Goal: Information Seeking & Learning: Learn about a topic

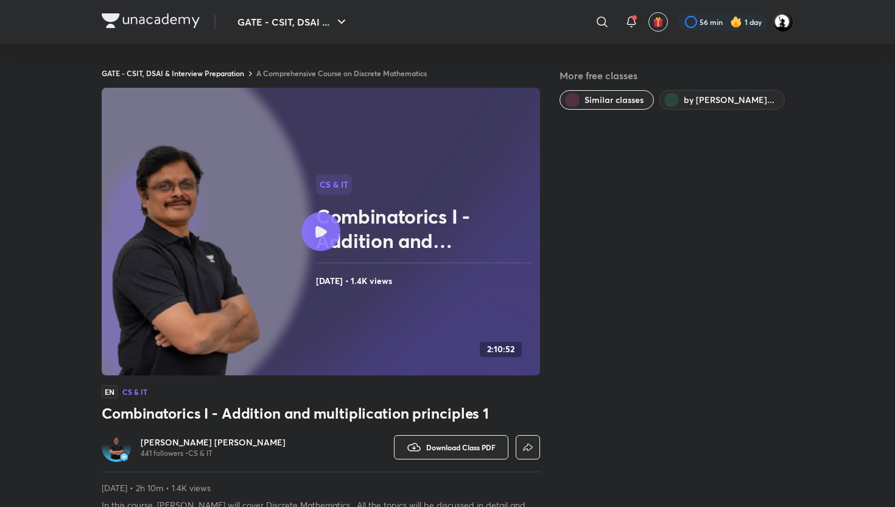
click at [221, 441] on h6 "[PERSON_NAME] [PERSON_NAME]" at bounding box center [213, 442] width 145 height 12
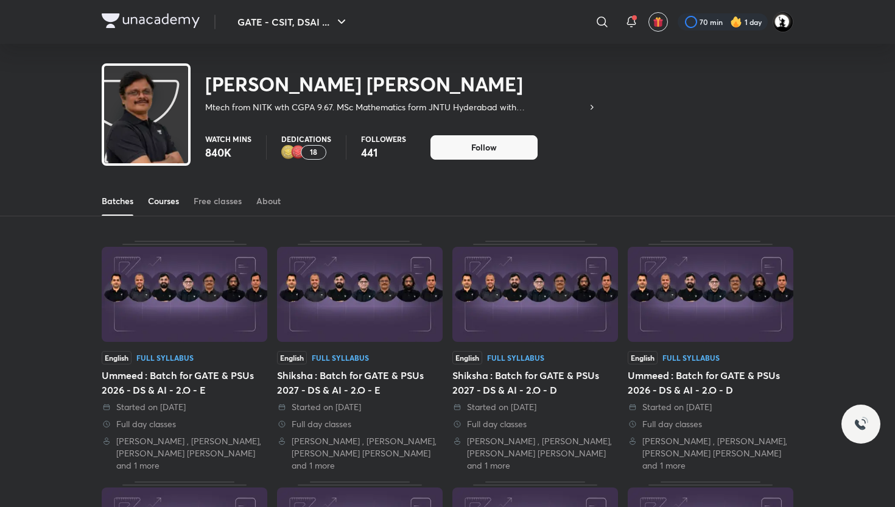
click at [161, 205] on div "Courses" at bounding box center [163, 201] width 31 height 12
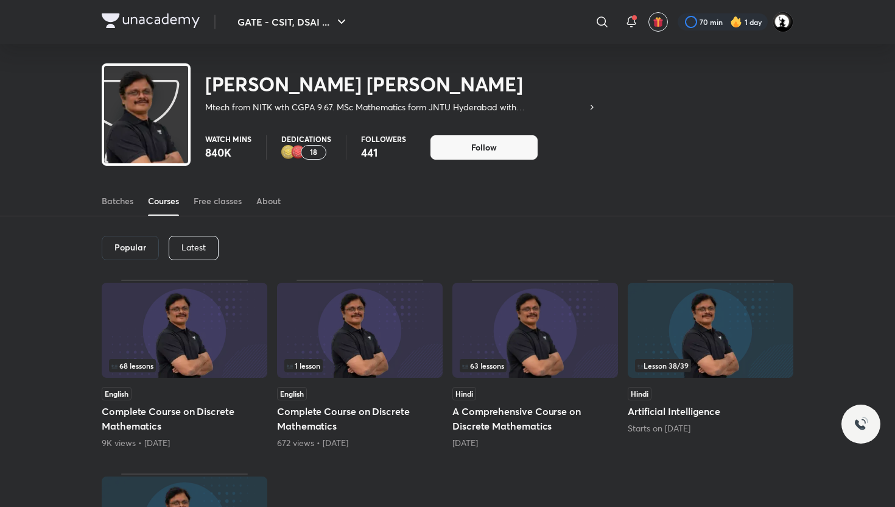
click at [217, 252] on div "Latest" at bounding box center [194, 248] width 50 height 24
click at [203, 252] on h6 "Latest" at bounding box center [192, 247] width 25 height 10
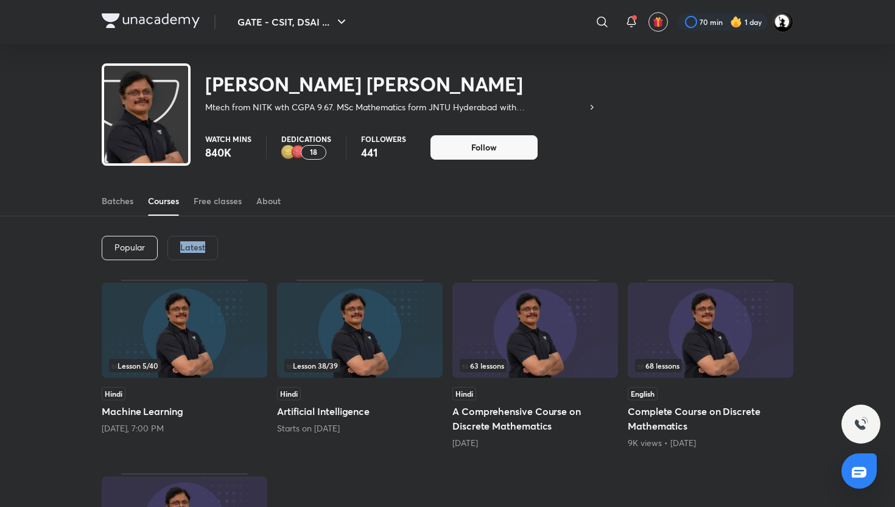
click at [184, 256] on div "Latest" at bounding box center [193, 248] width 51 height 24
click at [193, 251] on h6 "Latest" at bounding box center [192, 247] width 25 height 10
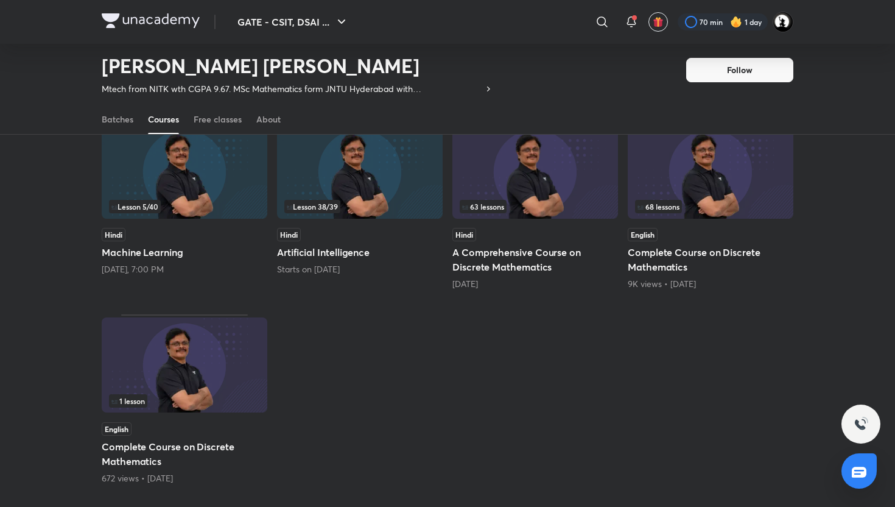
scroll to position [131, 0]
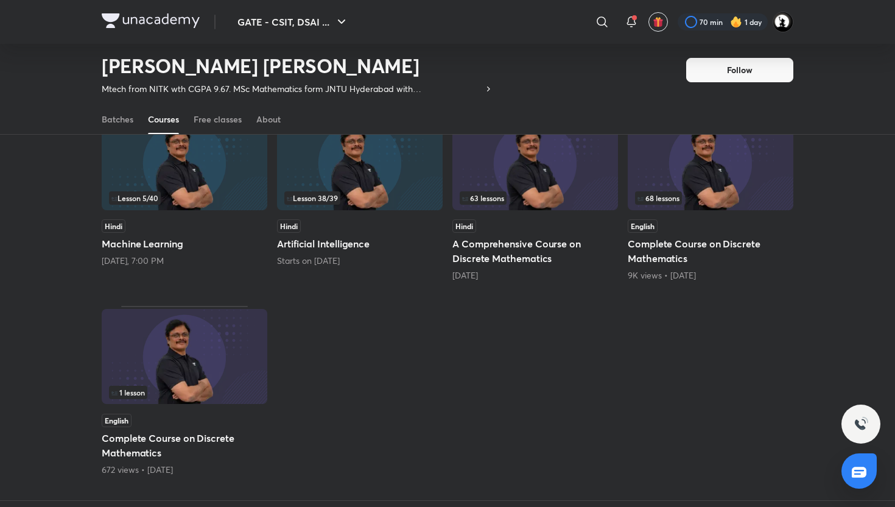
click at [545, 178] on img at bounding box center [536, 162] width 166 height 95
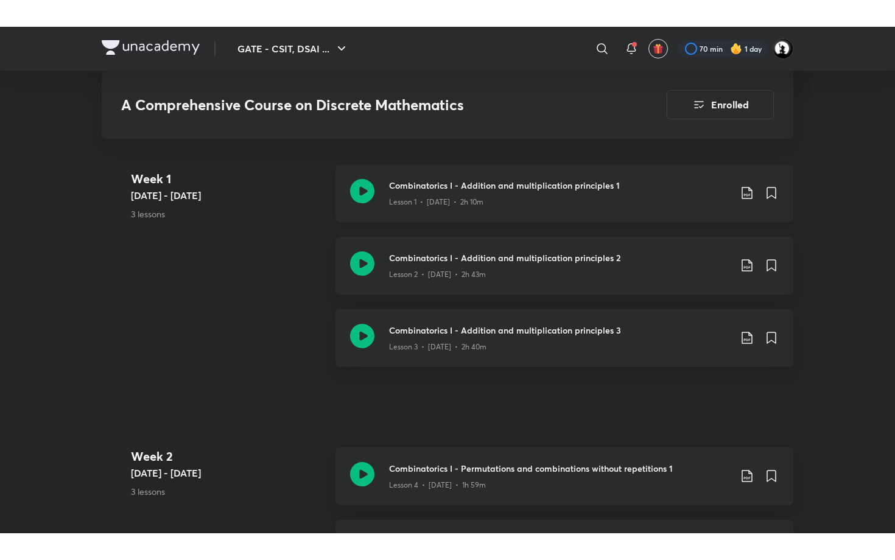
scroll to position [709, 0]
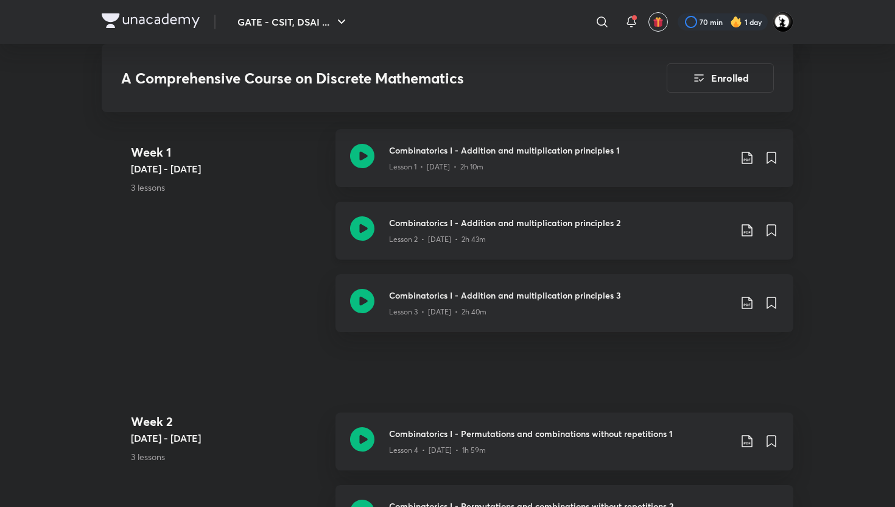
click at [453, 230] on div "Lesson 2 • [DATE] • 2h 43m" at bounding box center [559, 237] width 341 height 16
